Goal: Transaction & Acquisition: Purchase product/service

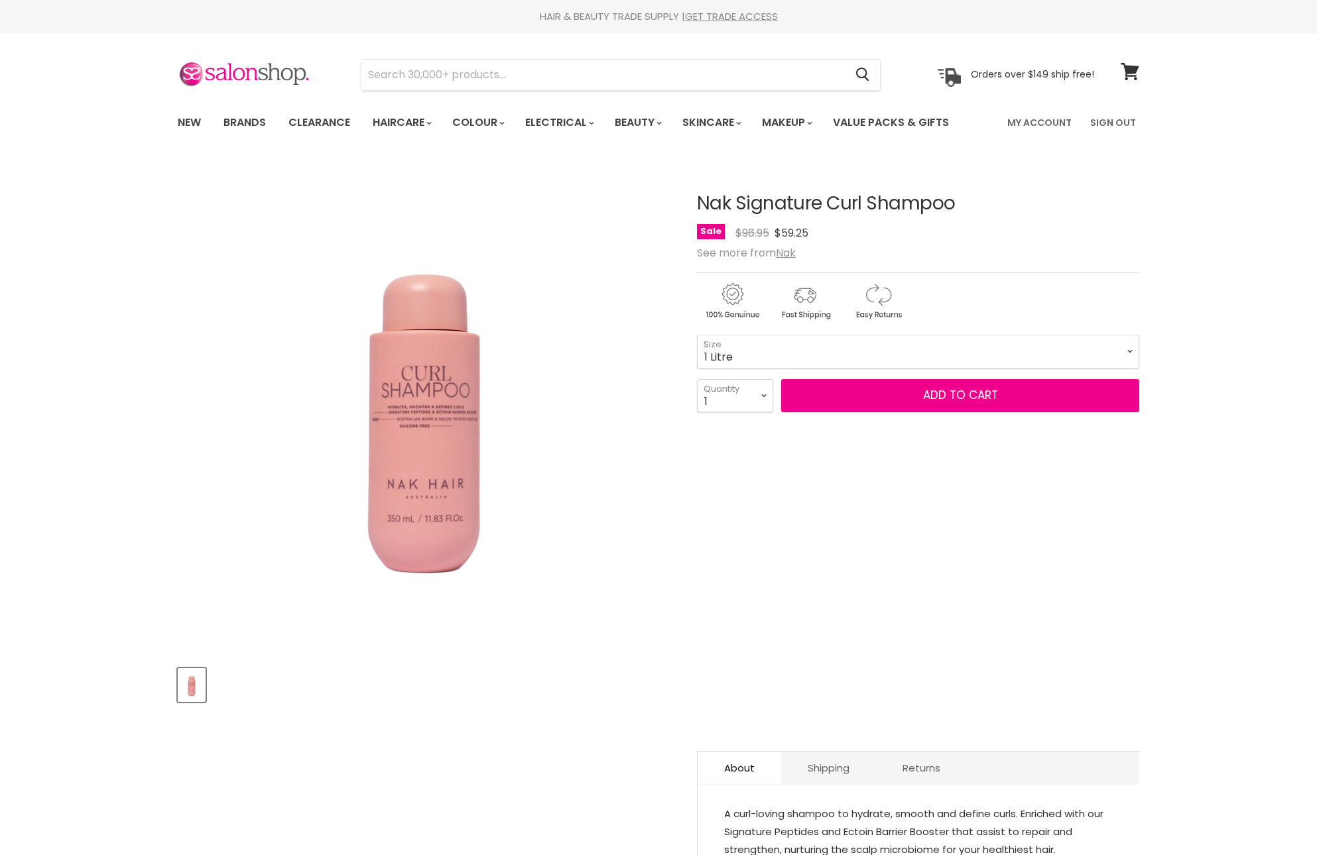
click at [1037, 242] on div "Sale Original Price $96.95 Current Price $59.25" at bounding box center [918, 233] width 442 height 18
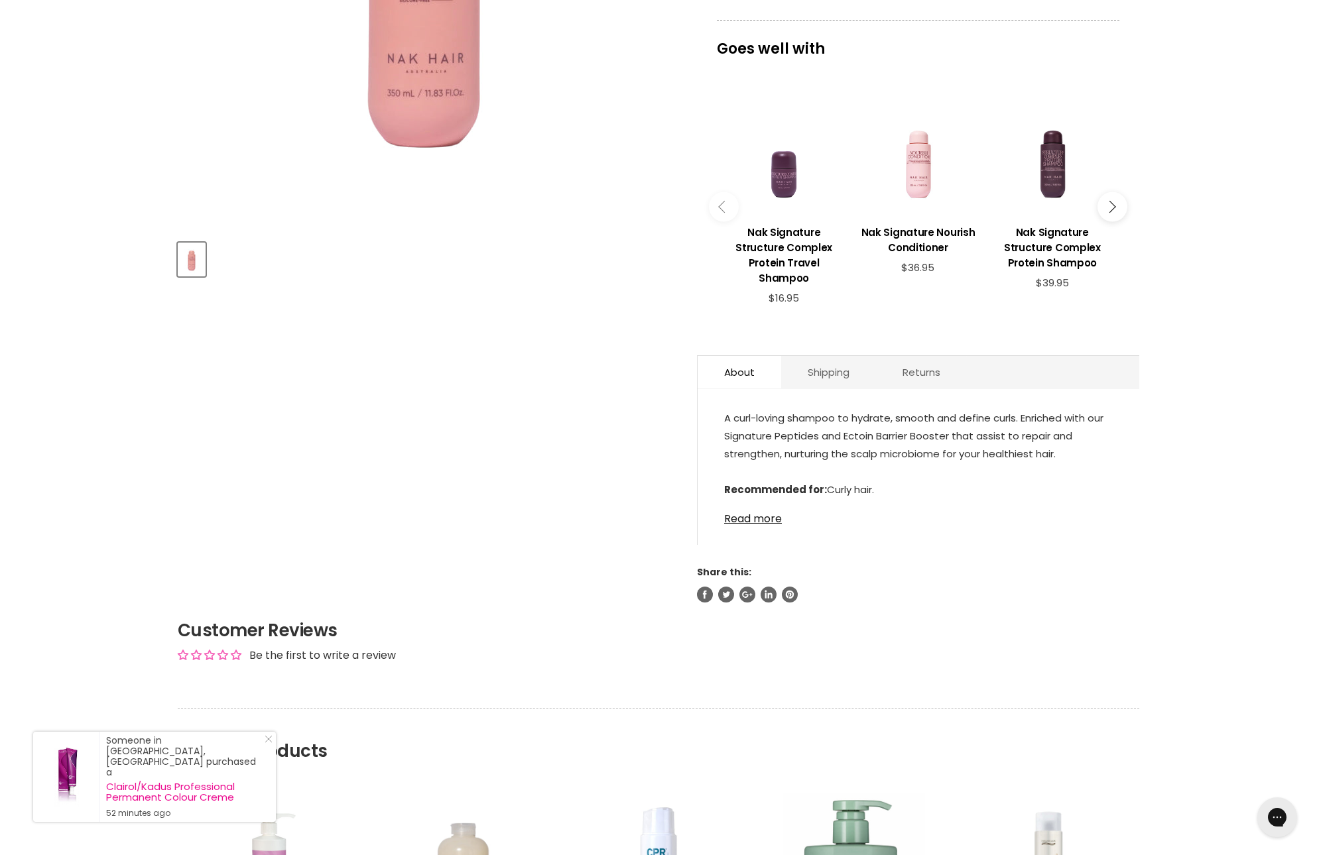
scroll to position [448, 0]
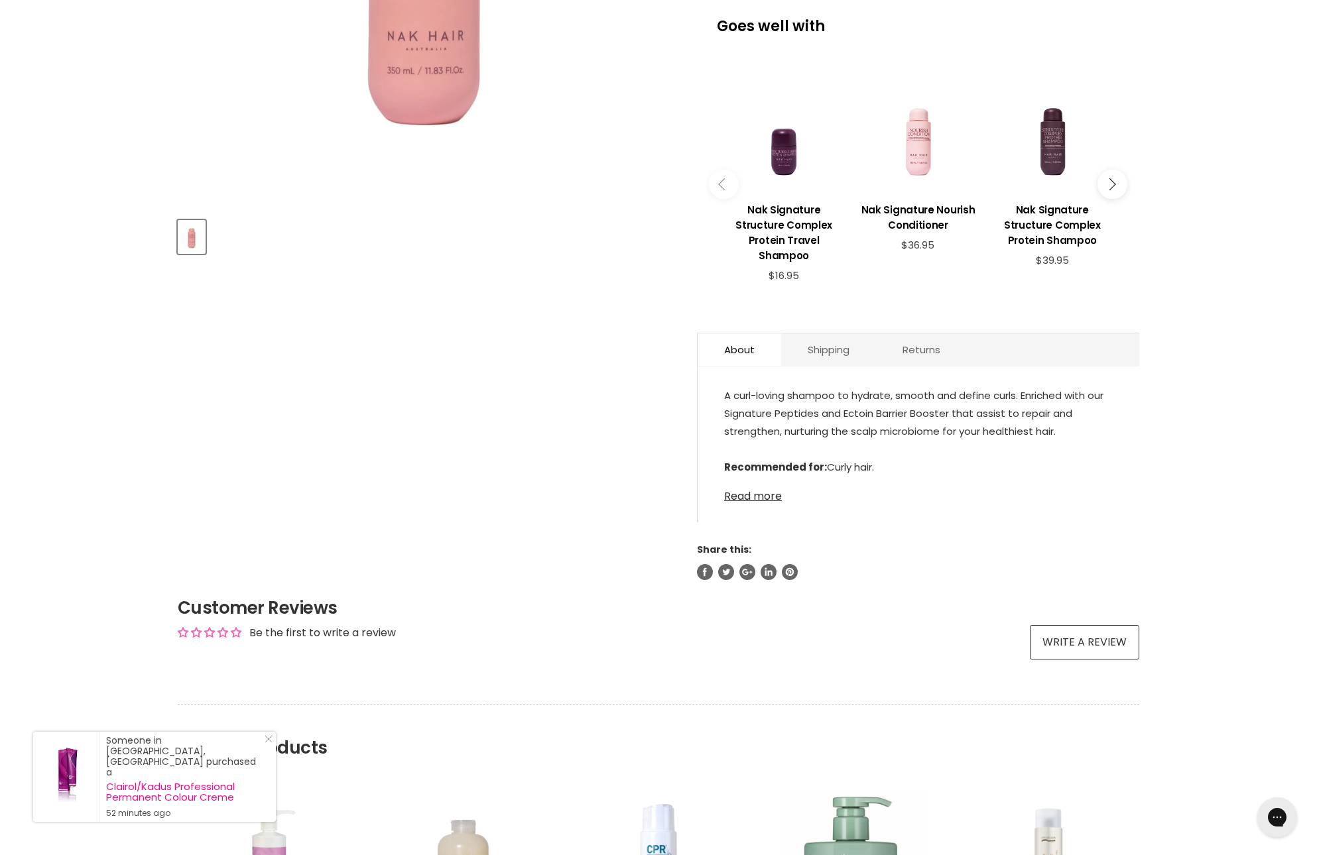
click at [768, 503] on link "Read more" at bounding box center [918, 493] width 389 height 20
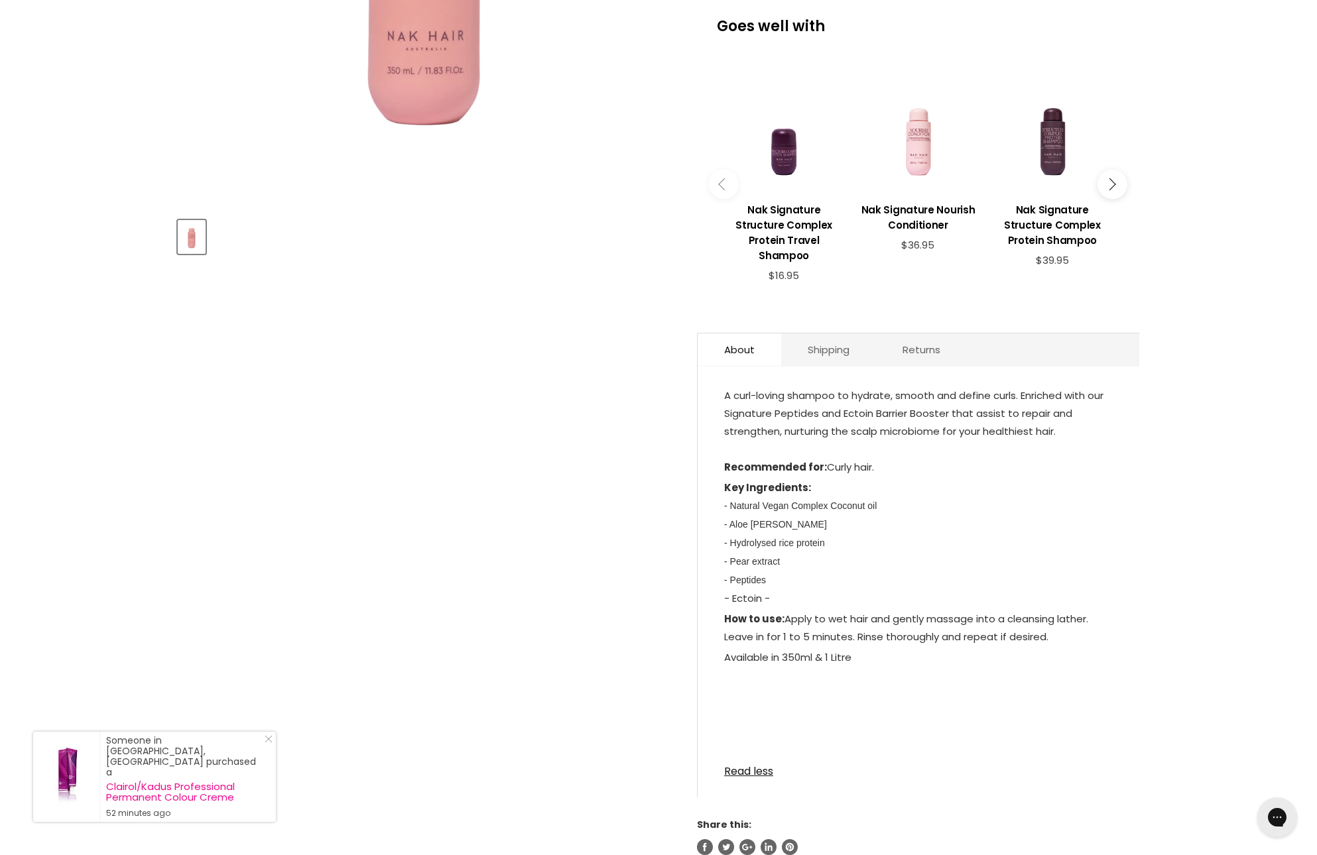
click at [822, 610] on p "Key Ingredients: - Natural Vegan Complex Coconut oil - Aloe [PERSON_NAME] - Hyd…" at bounding box center [918, 544] width 389 height 131
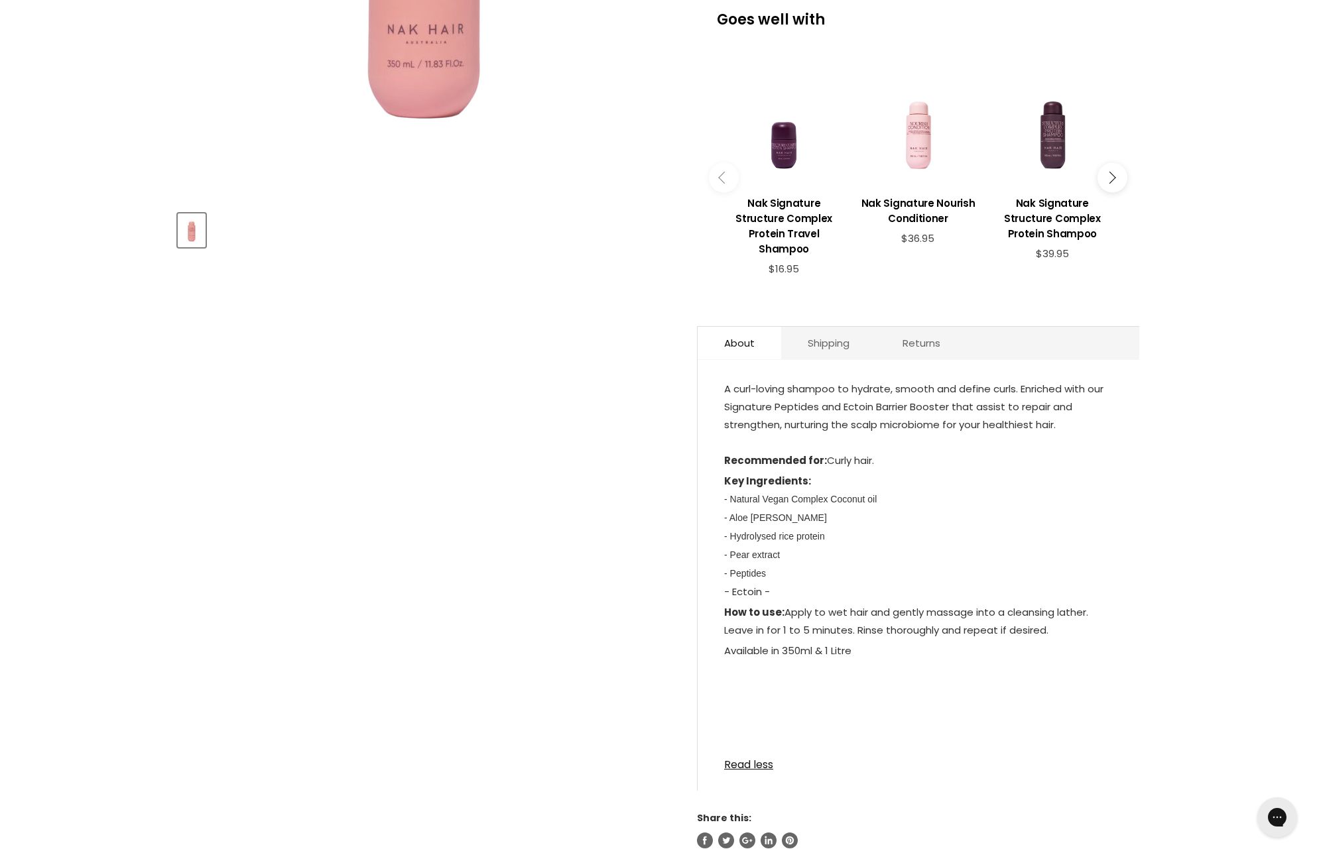
drag, startPoint x: 804, startPoint y: 714, endPoint x: 708, endPoint y: 471, distance: 260.8
click at [708, 471] on div "A curl-loving shampoo to hydrate, smooth and define curls. Enriched with our Si…" at bounding box center [919, 582] width 442 height 418
copy div "A curl-loving shampoo to hydrate, smooth and define curls. Enriched with our Si…"
click at [528, 717] on article "Click or scroll to zoom Tap or pinch to zoom Nak Signature Curl Shampoo No revi…" at bounding box center [659, 277] width 962 height 1143
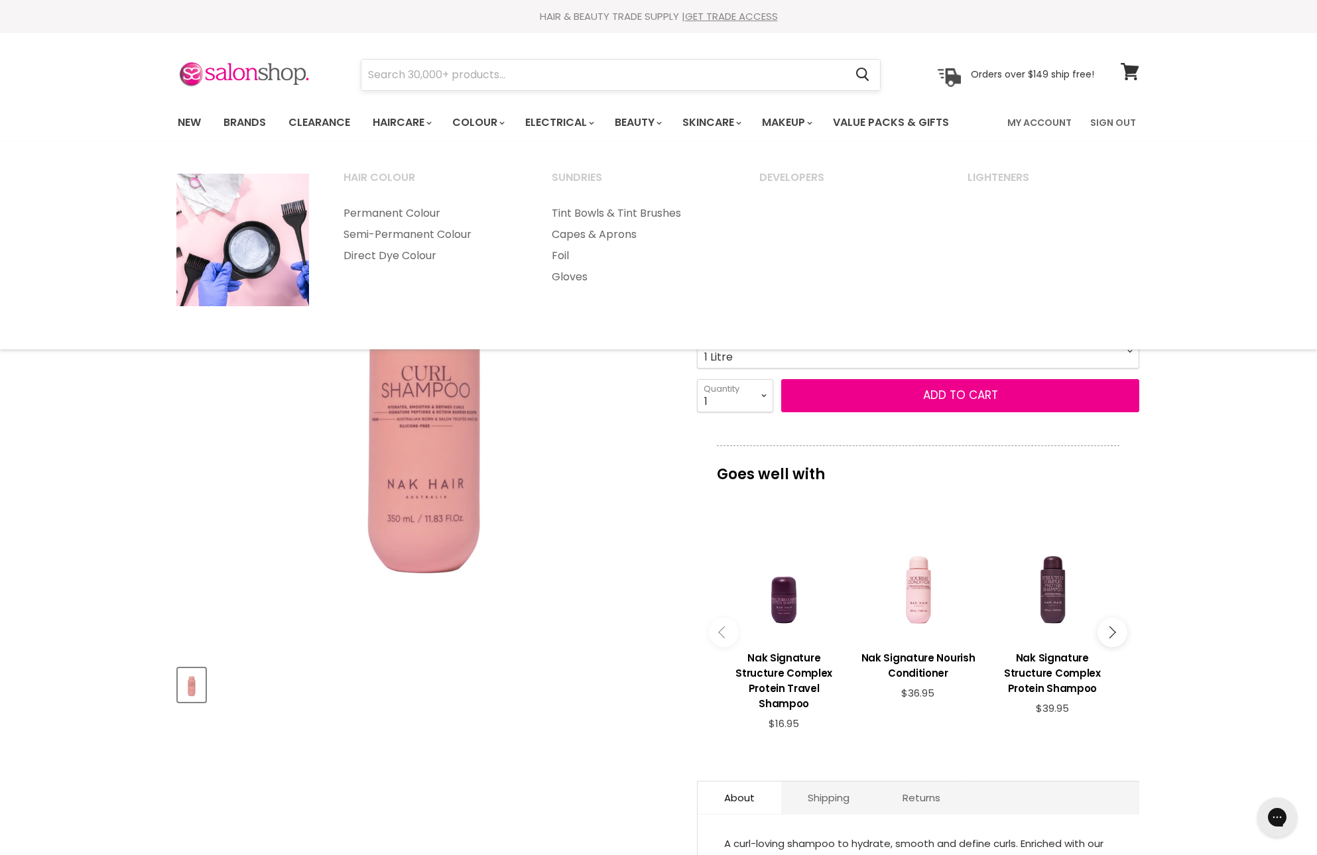
scroll to position [0, 0]
click at [544, 81] on input "Search" at bounding box center [602, 75] width 483 height 31
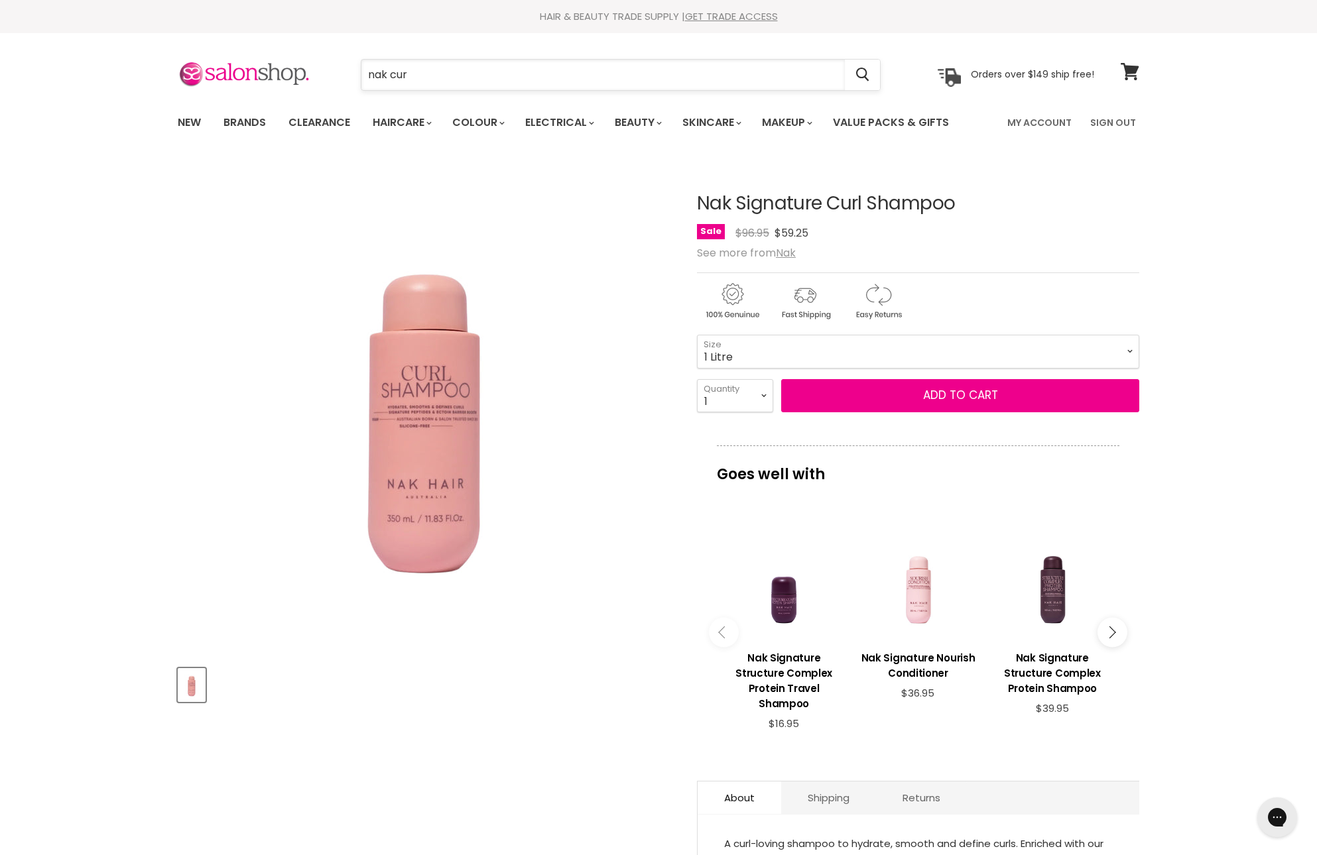
type input "nak curl"
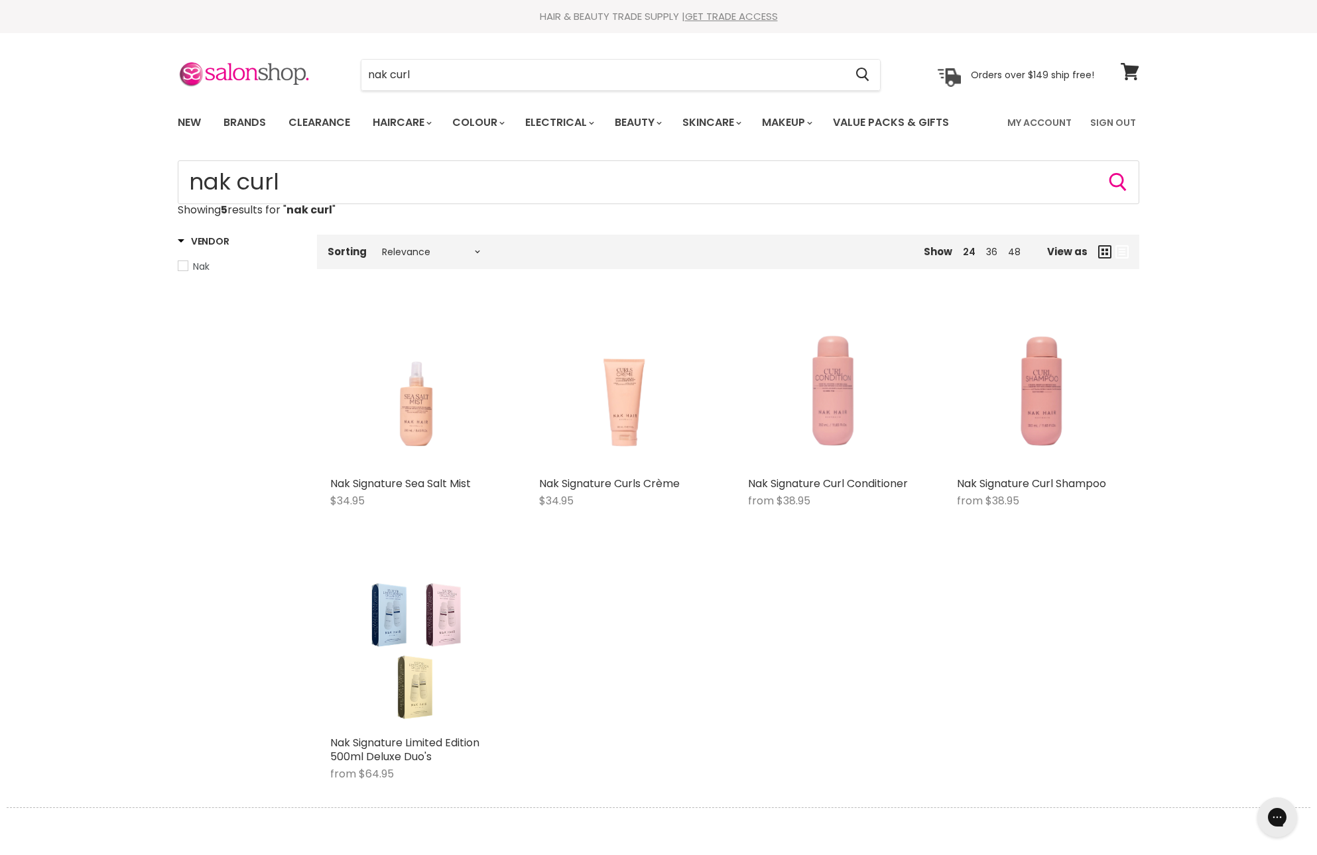
click at [826, 464] on img "Main content" at bounding box center [832, 385] width 135 height 169
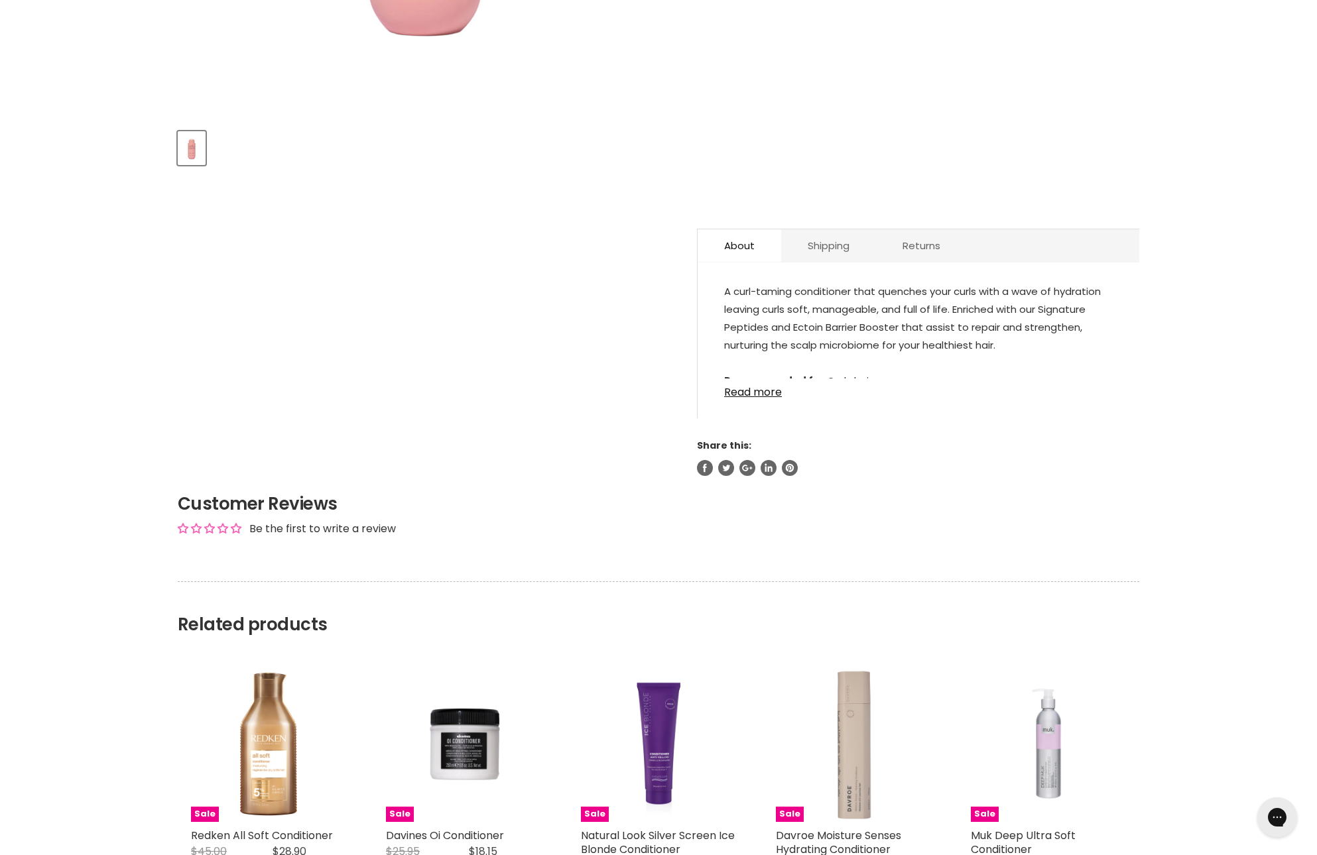
click at [760, 352] on span "A curl-taming conditioner that quenches your curls with a wave of hydration lea…" at bounding box center [912, 318] width 377 height 68
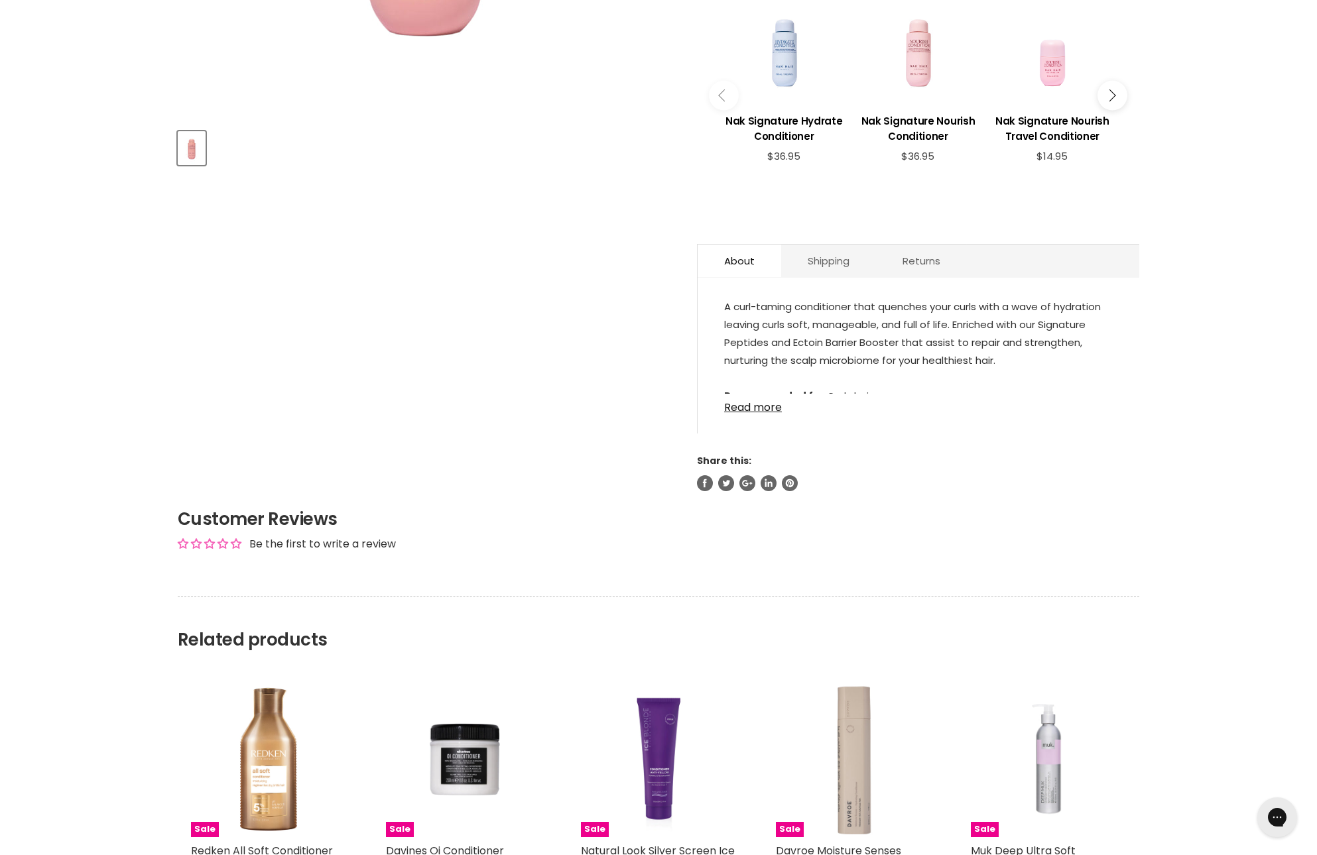
click at [753, 434] on div "A curl-taming conditioner that quenches your curls with a wave of hydration lea…" at bounding box center [919, 362] width 442 height 143
click at [753, 414] on link "Read more" at bounding box center [918, 404] width 389 height 20
